Goal: Navigation & Orientation: Locate item on page

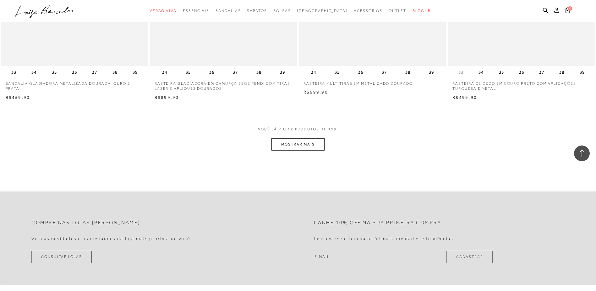
scroll to position [755, 0]
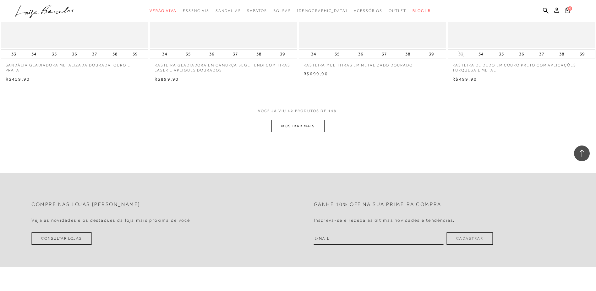
click at [315, 127] on button "MOSTRAR MAIS" at bounding box center [298, 126] width 53 height 12
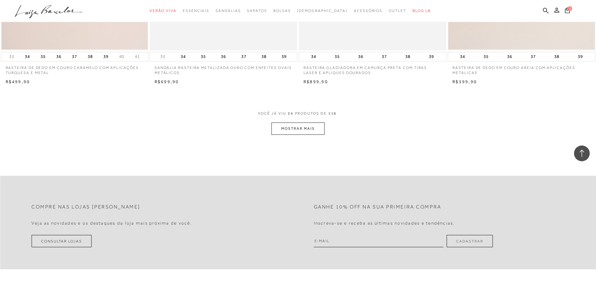
scroll to position [1541, 0]
click at [293, 127] on button "MOSTRAR MAIS" at bounding box center [298, 126] width 53 height 12
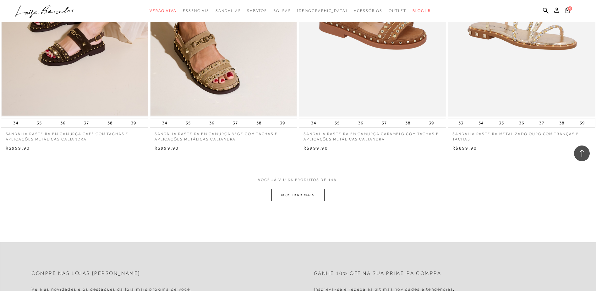
scroll to position [2264, 0]
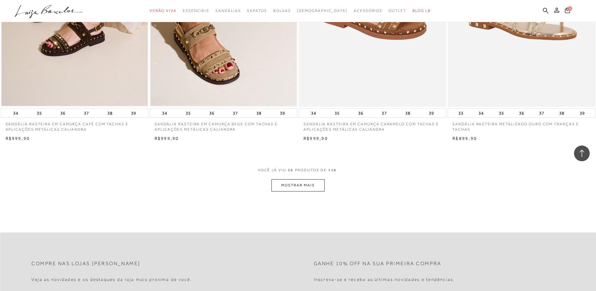
click at [302, 187] on button "MOSTRAR MAIS" at bounding box center [298, 185] width 53 height 12
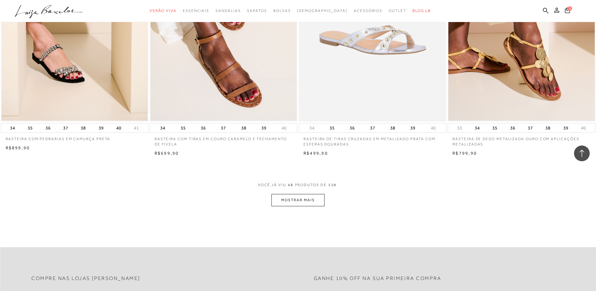
scroll to position [3050, 0]
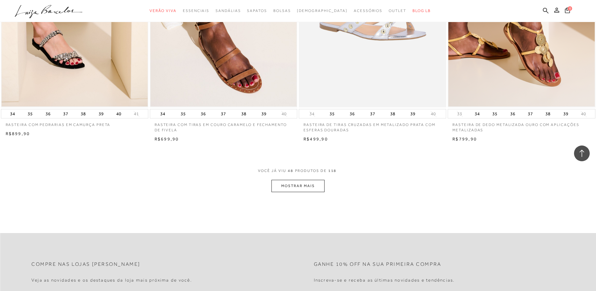
click at [301, 190] on button "MOSTRAR MAIS" at bounding box center [298, 186] width 53 height 12
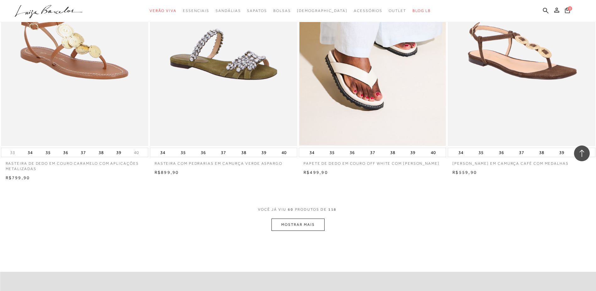
scroll to position [3805, 0]
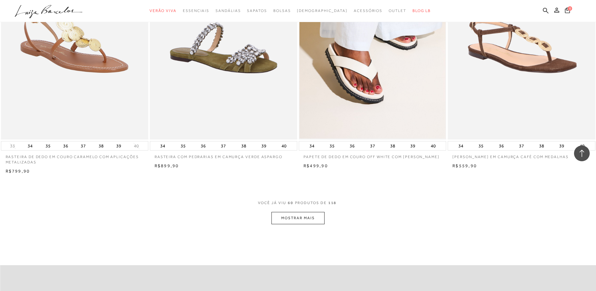
click at [312, 218] on button "MOSTRAR MAIS" at bounding box center [298, 218] width 53 height 12
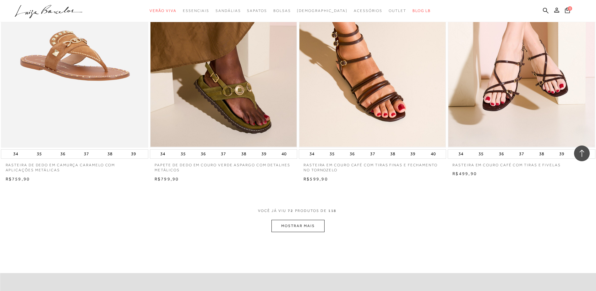
scroll to position [4591, 0]
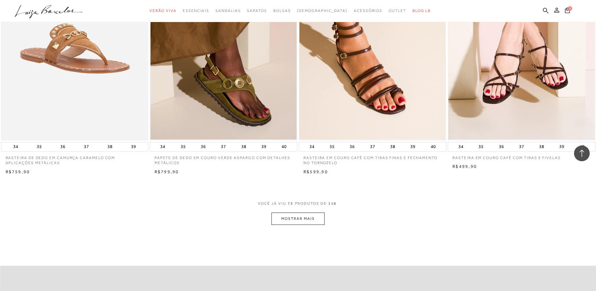
click at [308, 218] on button "MOSTRAR MAIS" at bounding box center [298, 218] width 53 height 12
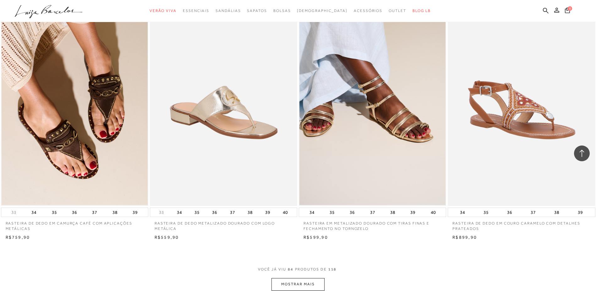
scroll to position [5345, 0]
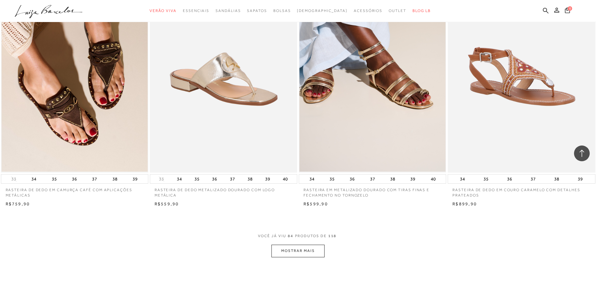
click at [311, 250] on button "MOSTRAR MAIS" at bounding box center [298, 250] width 53 height 12
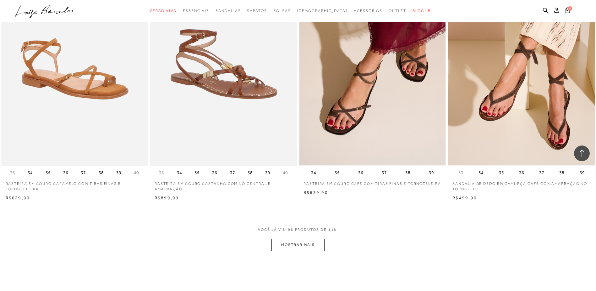
scroll to position [6131, 0]
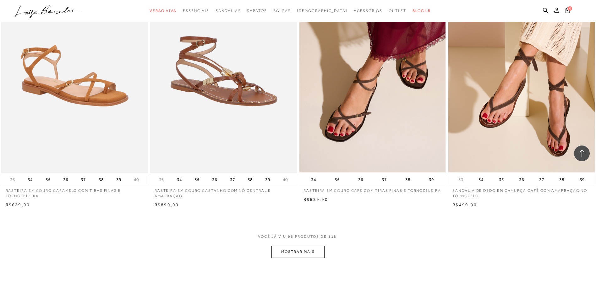
click at [297, 255] on button "MOSTRAR MAIS" at bounding box center [298, 251] width 53 height 12
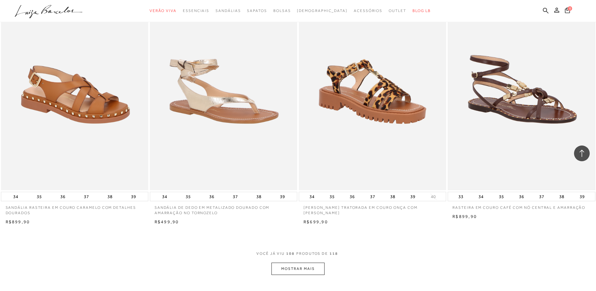
scroll to position [6917, 0]
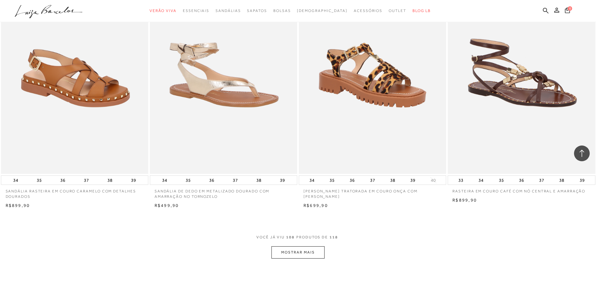
click at [304, 257] on button "MOSTRAR MAIS" at bounding box center [298, 252] width 53 height 12
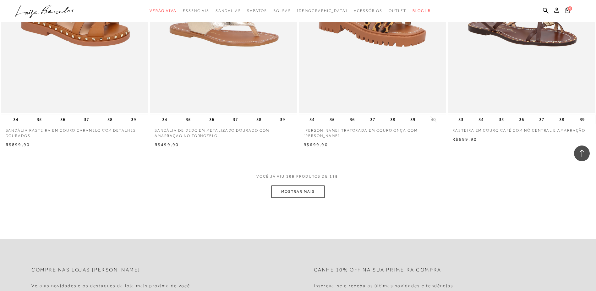
scroll to position [7043, 0]
